Goal: Transaction & Acquisition: Purchase product/service

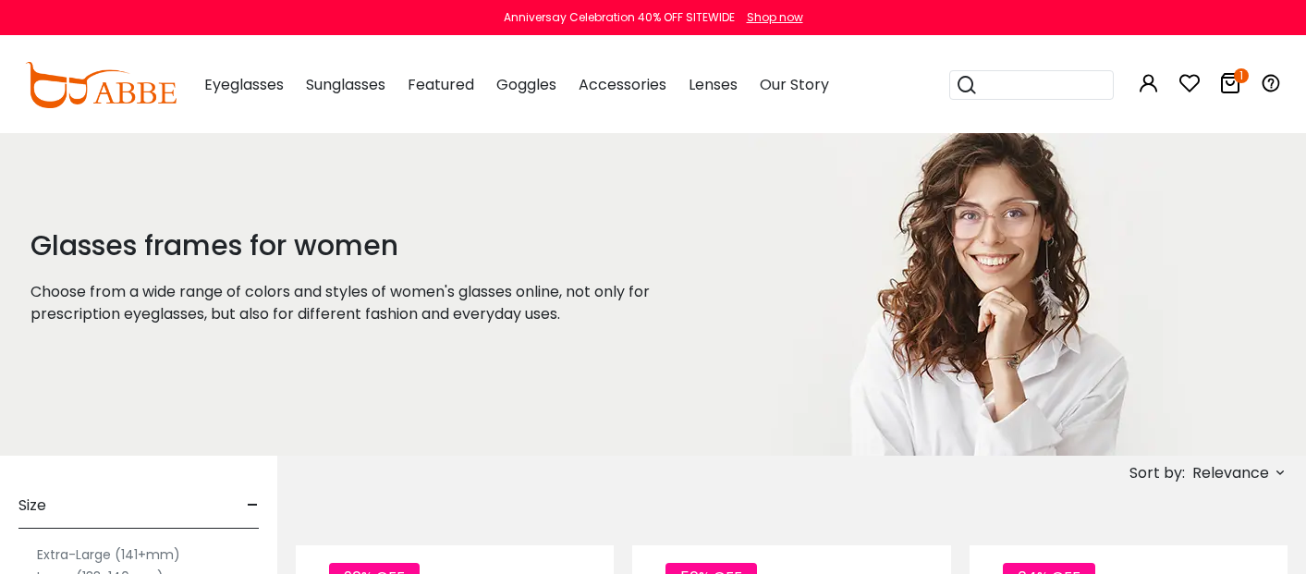
scroll to position [277, 0]
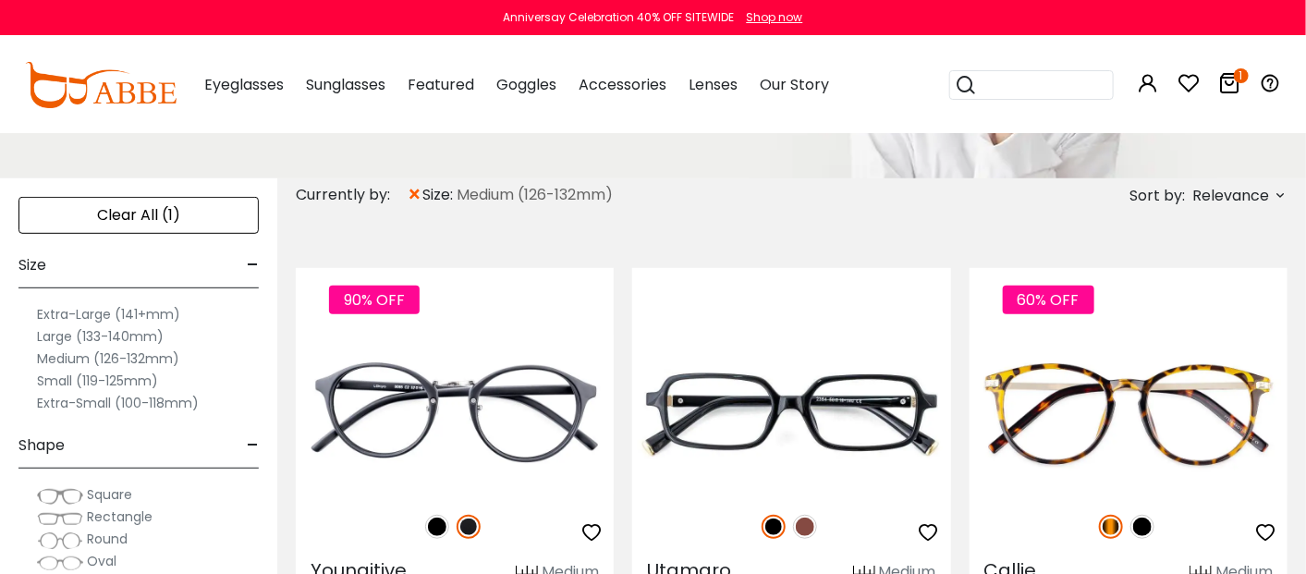
click at [113, 513] on span "Rectangle" at bounding box center [120, 516] width 66 height 18
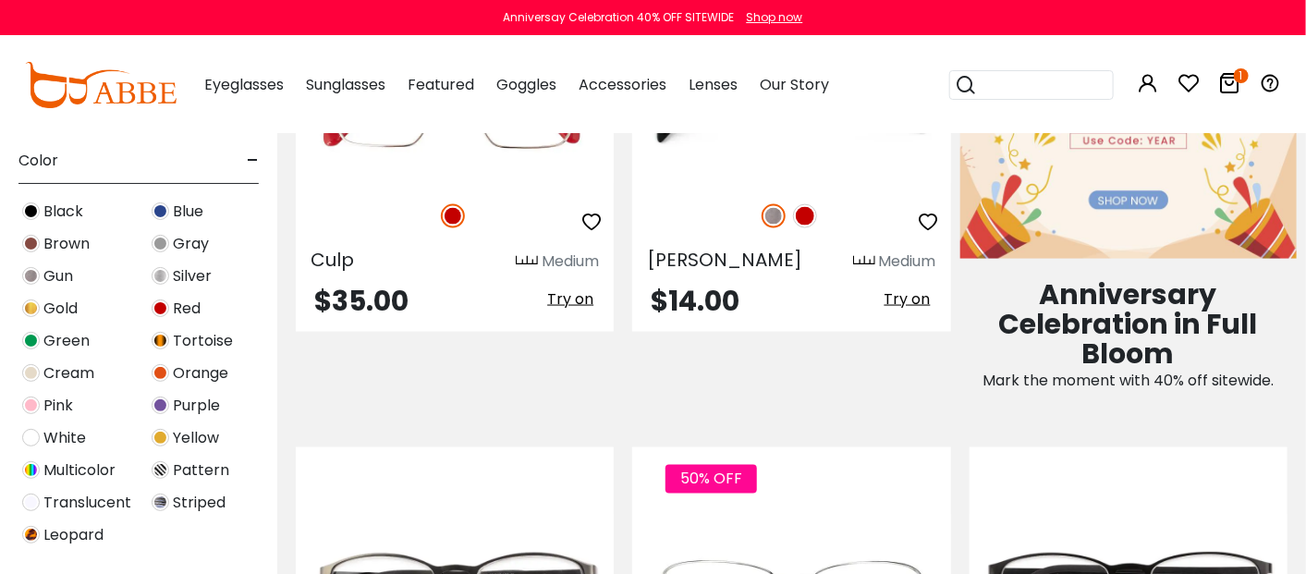
scroll to position [831, 0]
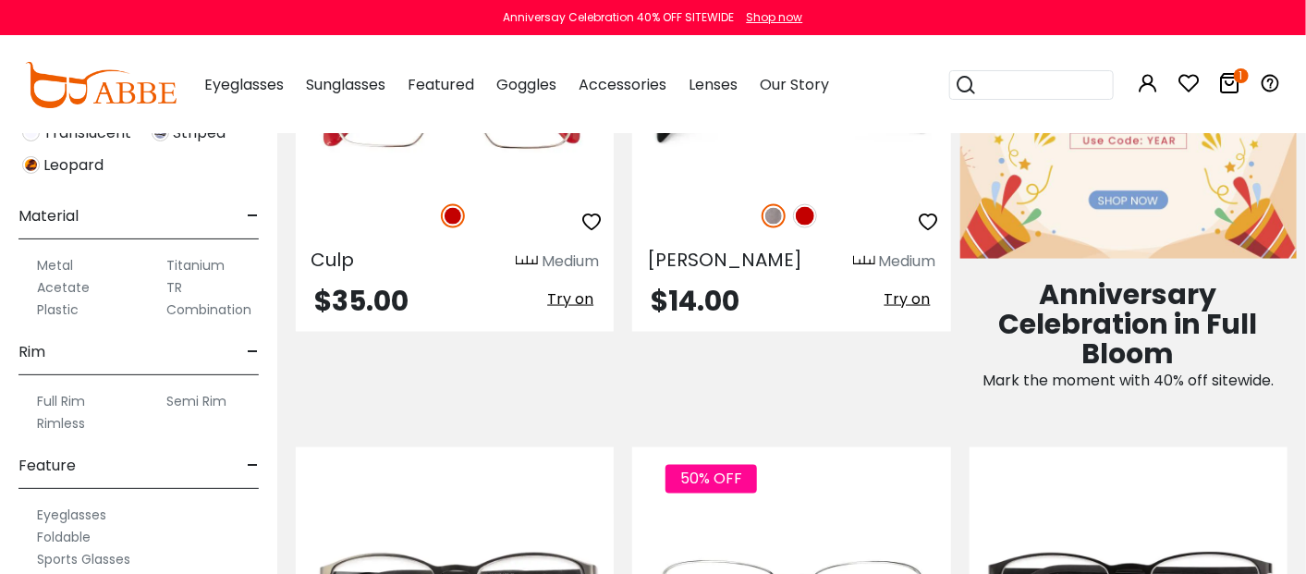
click at [195, 396] on label "Semi Rim" at bounding box center [196, 401] width 60 height 22
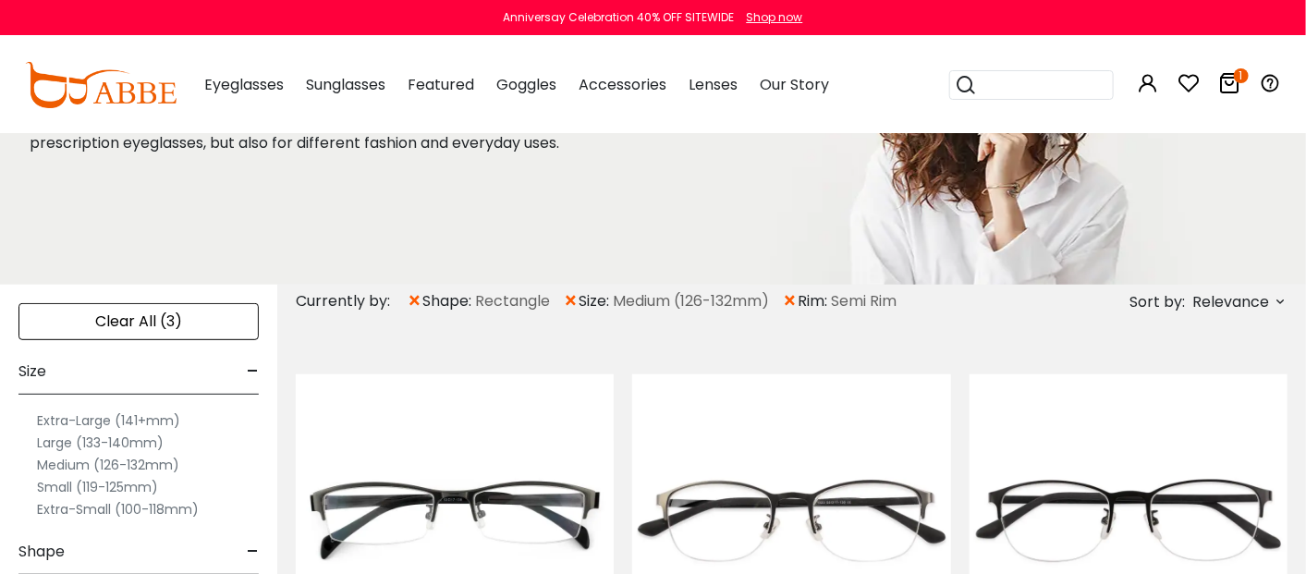
scroll to position [91, 0]
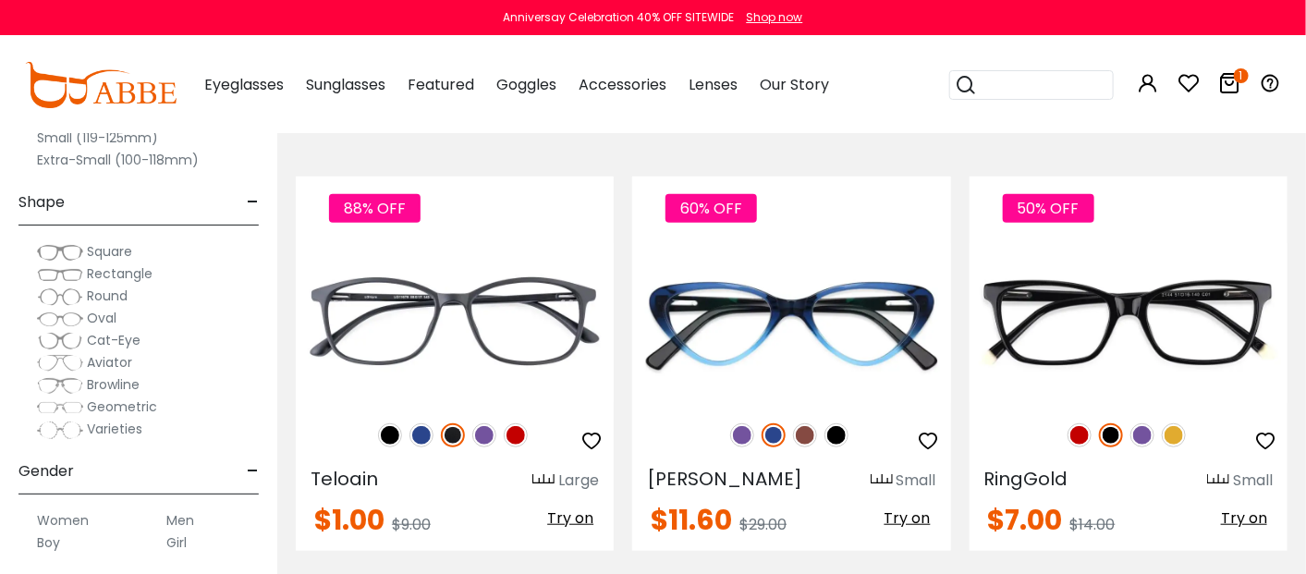
click at [143, 265] on span "Rectangle" at bounding box center [120, 273] width 66 height 18
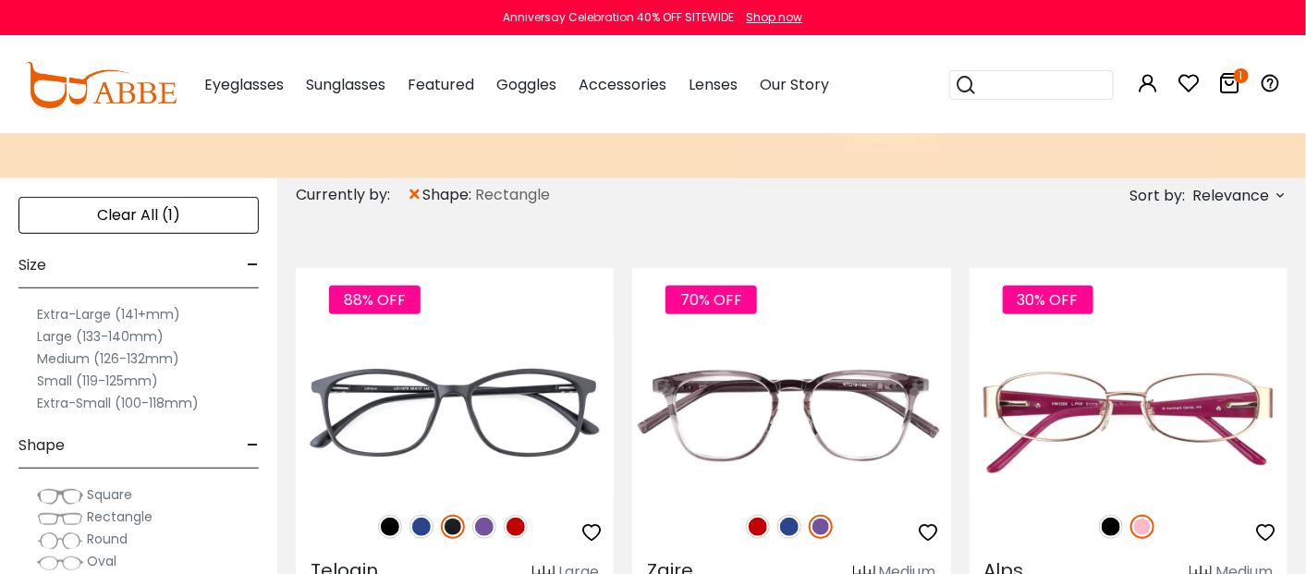
click at [74, 355] on label "Medium (126-132mm)" at bounding box center [108, 359] width 142 height 22
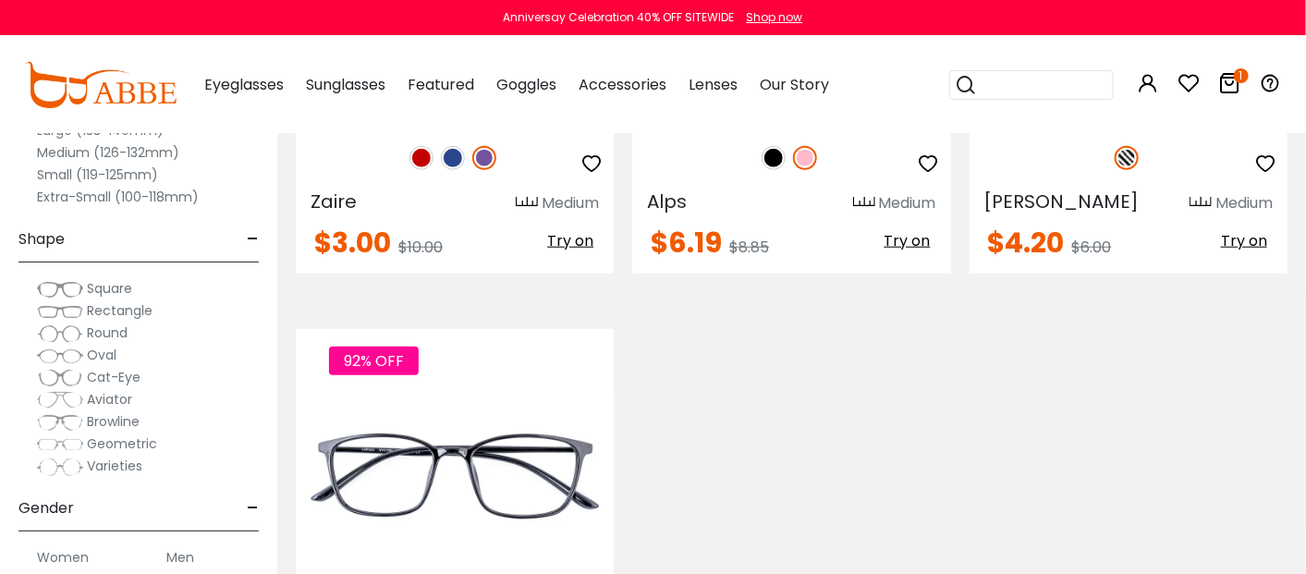
click at [108, 309] on span "Rectangle" at bounding box center [120, 310] width 66 height 18
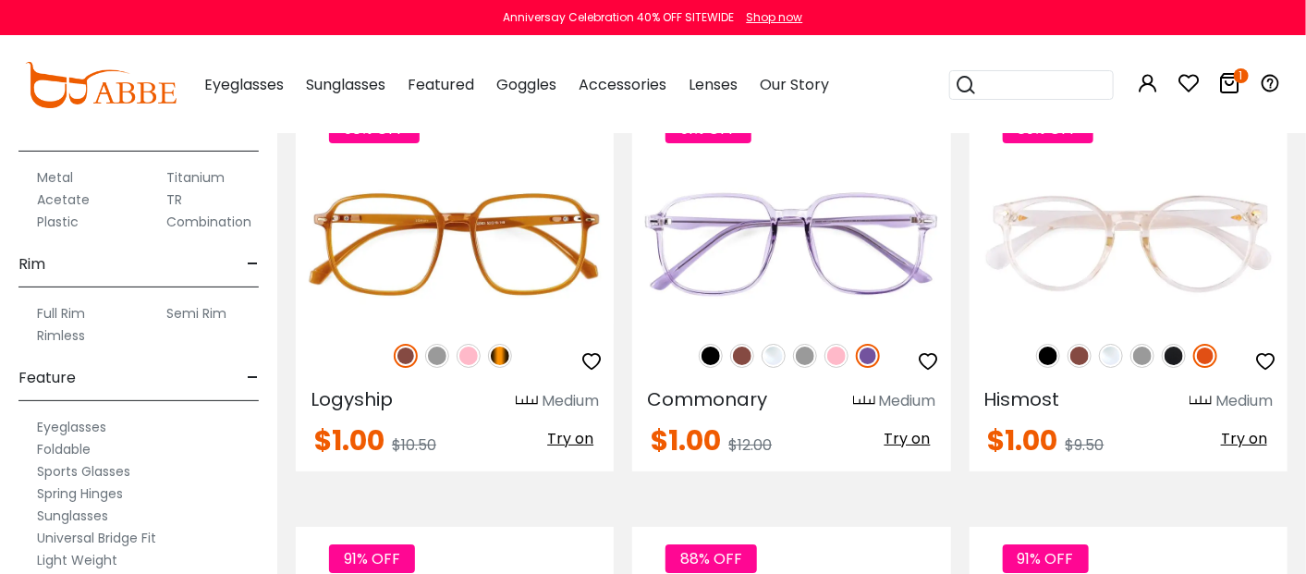
scroll to position [923, 0]
click at [205, 304] on label "Semi Rim" at bounding box center [196, 309] width 60 height 22
